Goal: Transaction & Acquisition: Download file/media

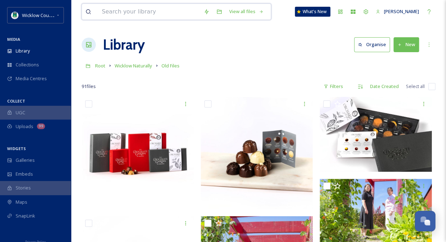
click at [105, 10] on input at bounding box center [149, 12] width 102 height 16
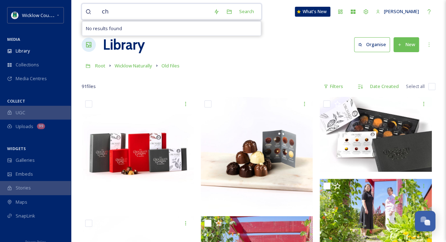
type input "c"
type input "s"
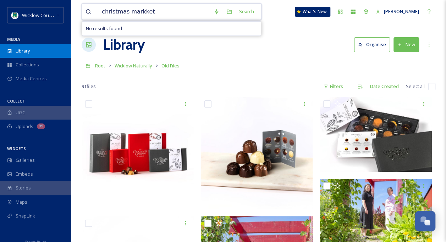
type input "christmas markket"
click at [27, 48] on span "Library" at bounding box center [23, 51] width 14 height 7
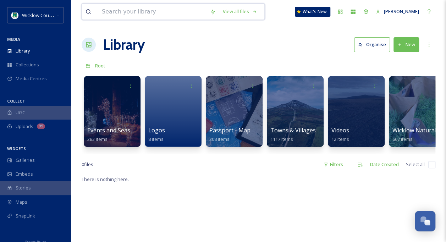
click at [112, 11] on input at bounding box center [152, 12] width 108 height 16
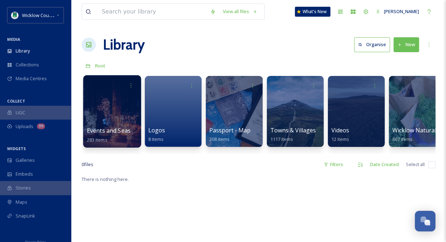
click at [101, 112] on div at bounding box center [112, 111] width 58 height 72
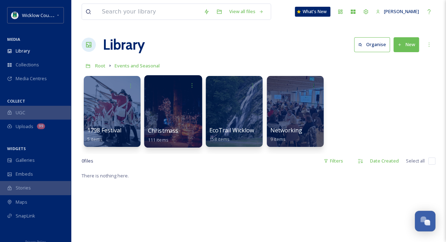
click at [167, 99] on div at bounding box center [173, 111] width 58 height 72
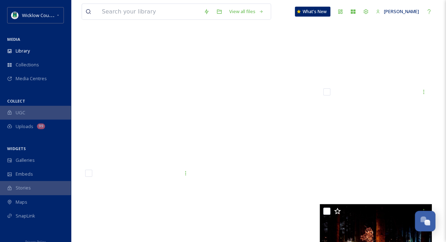
scroll to position [4908, 0]
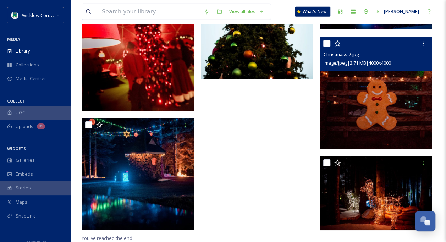
click at [369, 94] on img at bounding box center [376, 93] width 112 height 112
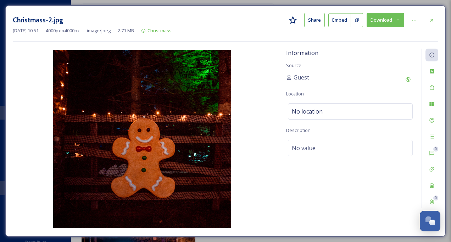
click at [392, 19] on button "Download" at bounding box center [386, 20] width 38 height 15
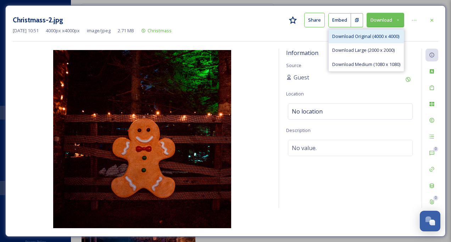
click at [363, 35] on span "Download Original (4000 x 4000)" at bounding box center [365, 36] width 67 height 7
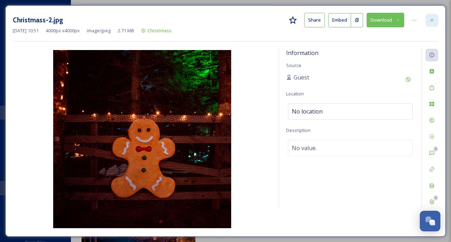
click at [431, 20] on icon at bounding box center [432, 20] width 6 height 6
